Goal: Task Accomplishment & Management: Complete application form

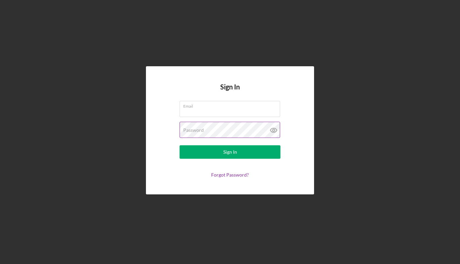
type input "[EMAIL_ADDRESS][DOMAIN_NAME]"
click at [274, 130] on icon at bounding box center [273, 130] width 2 height 2
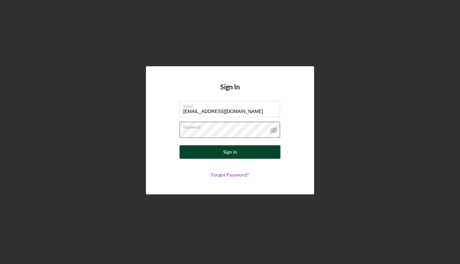
click at [233, 149] on div "Sign In" at bounding box center [230, 151] width 14 height 13
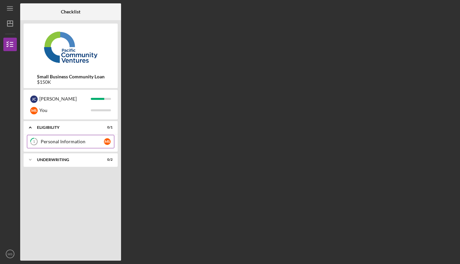
click at [55, 142] on div "Personal Information" at bounding box center [72, 141] width 63 height 5
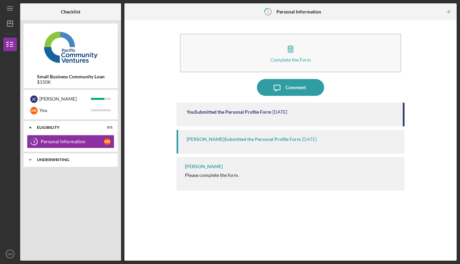
click at [52, 160] on div "Underwriting" at bounding box center [73, 160] width 72 height 4
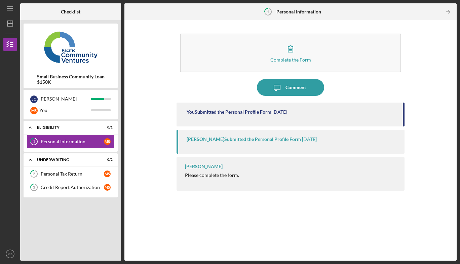
click at [63, 140] on div "Personal Information" at bounding box center [72, 141] width 63 height 5
click at [56, 173] on div "Personal Tax Return" at bounding box center [72, 173] width 63 height 5
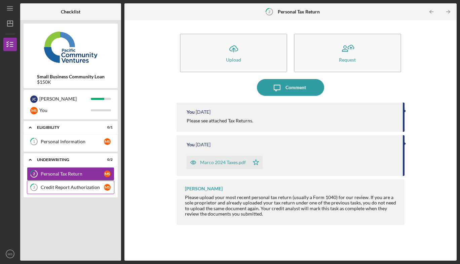
click at [67, 187] on div "Credit Report Authorization" at bounding box center [72, 186] width 63 height 5
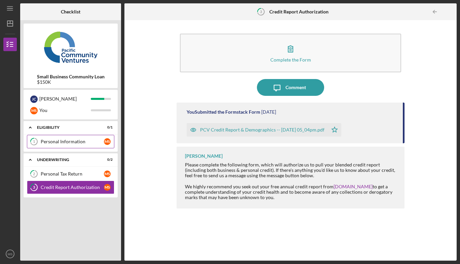
click at [62, 141] on div "Personal Information" at bounding box center [72, 141] width 63 height 5
